Goal: Navigation & Orientation: Find specific page/section

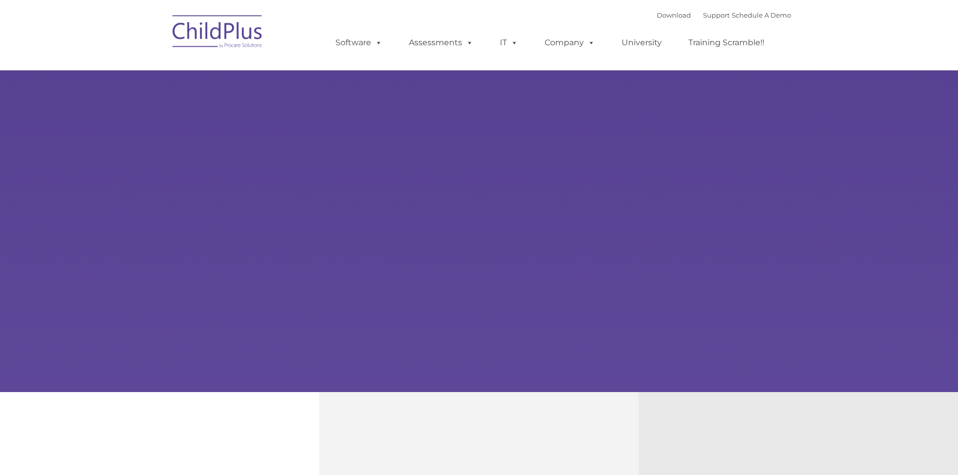
select select "MEDIUM"
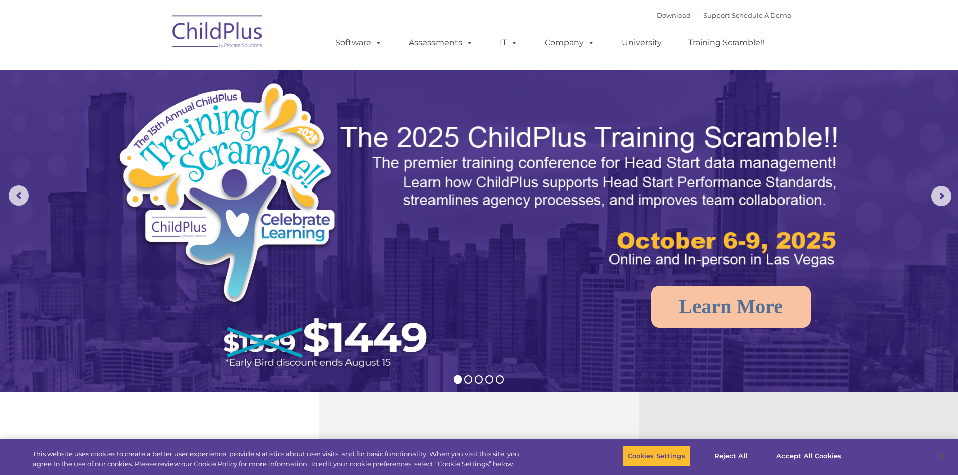
drag, startPoint x: 0, startPoint y: 162, endPoint x: 0, endPoint y: 197, distance: 34.2
drag, startPoint x: 0, startPoint y: 197, endPoint x: 59, endPoint y: 39, distance: 168.2
click at [55, 36] on nav "Download Support | Schedule A Demo  MENU MENU Software ChildPlus: The original…" at bounding box center [479, 35] width 958 height 70
click at [6, 2] on nav "Download Support | Schedule A Demo  MENU MENU Software ChildPlus: The original…" at bounding box center [479, 35] width 958 height 70
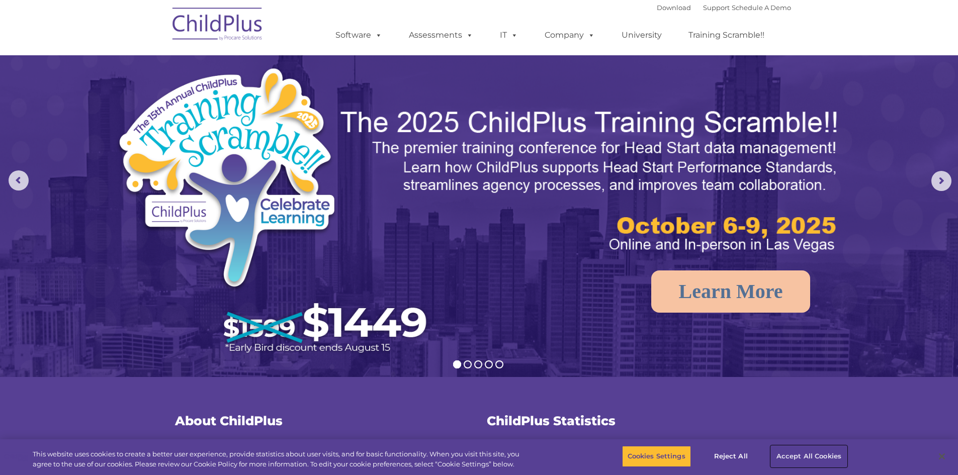
click at [809, 452] on button "Accept All Cookies" at bounding box center [809, 456] width 76 height 21
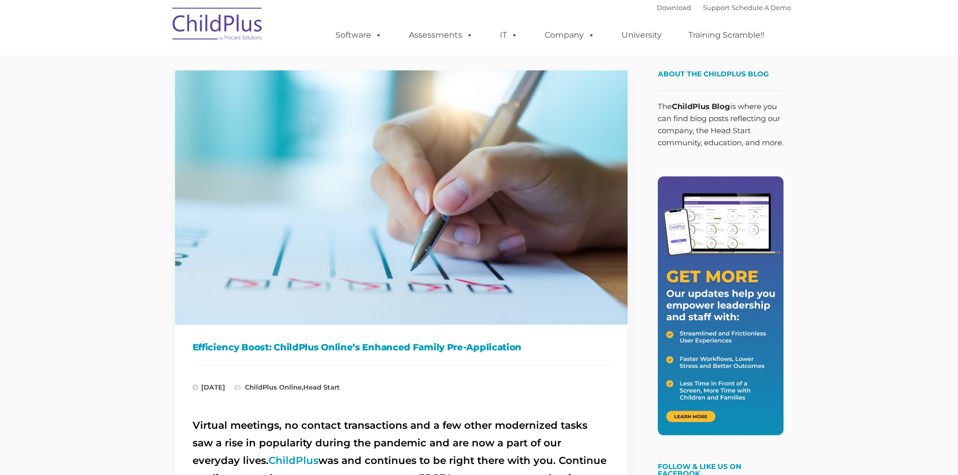
type input ""
click at [668, 7] on link "Download" at bounding box center [674, 8] width 34 height 8
click at [662, 4] on link "Download" at bounding box center [674, 8] width 34 height 8
click at [668, 7] on link "Download" at bounding box center [674, 8] width 34 height 8
